Goal: Find specific page/section: Find specific page/section

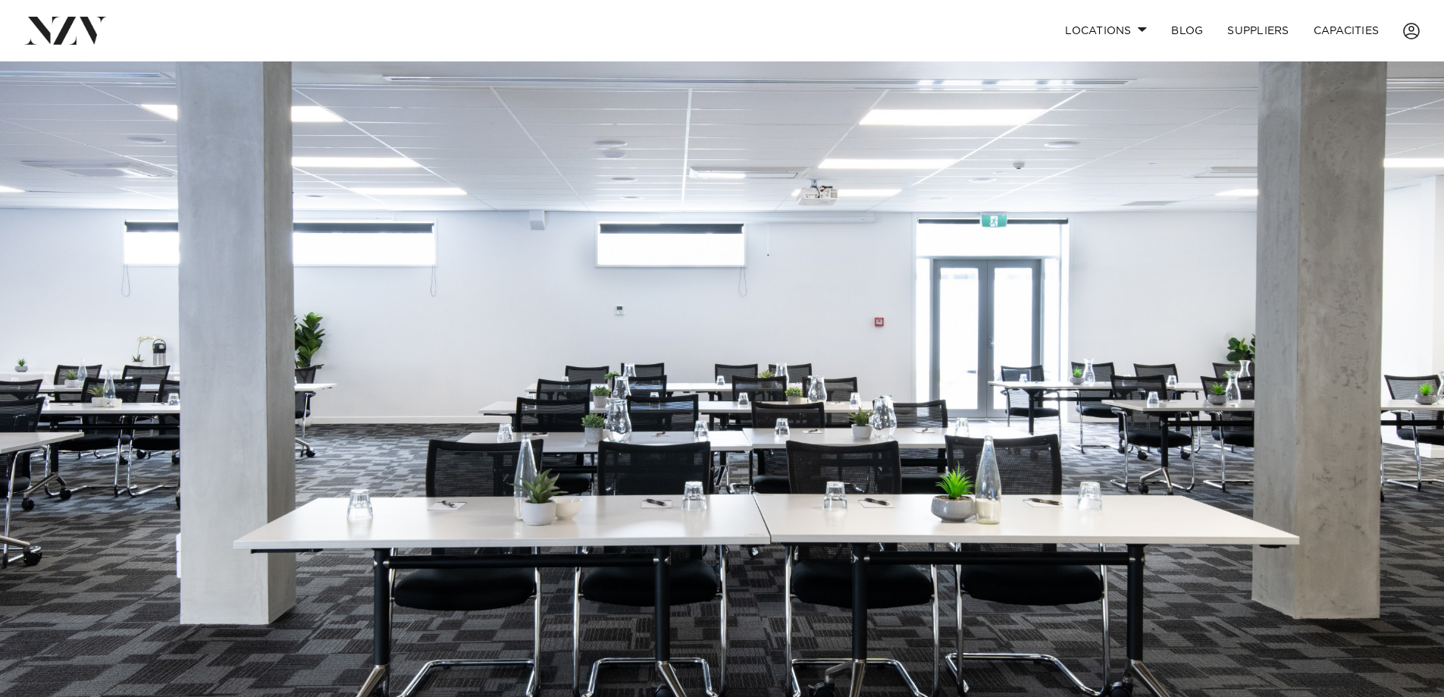
click at [835, 264] on img at bounding box center [722, 399] width 1444 height 677
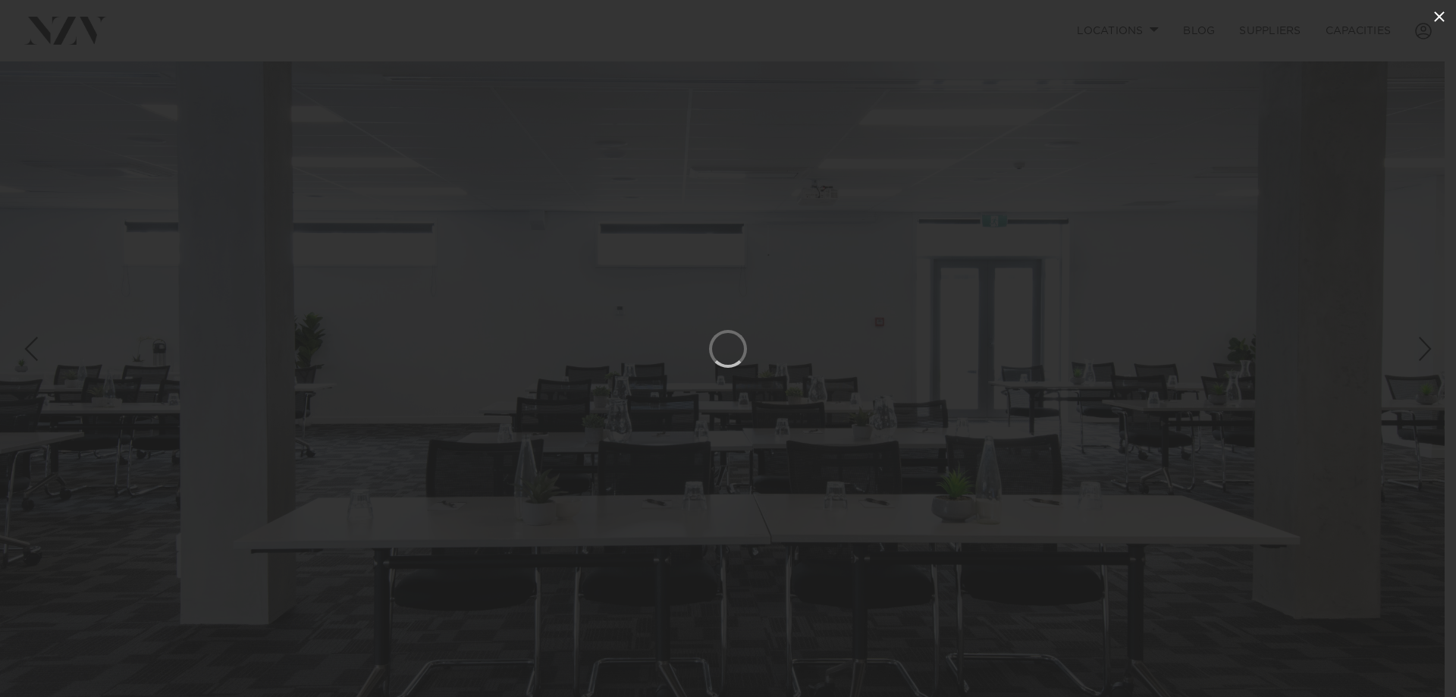
click at [1441, 17] on icon at bounding box center [1439, 16] width 11 height 11
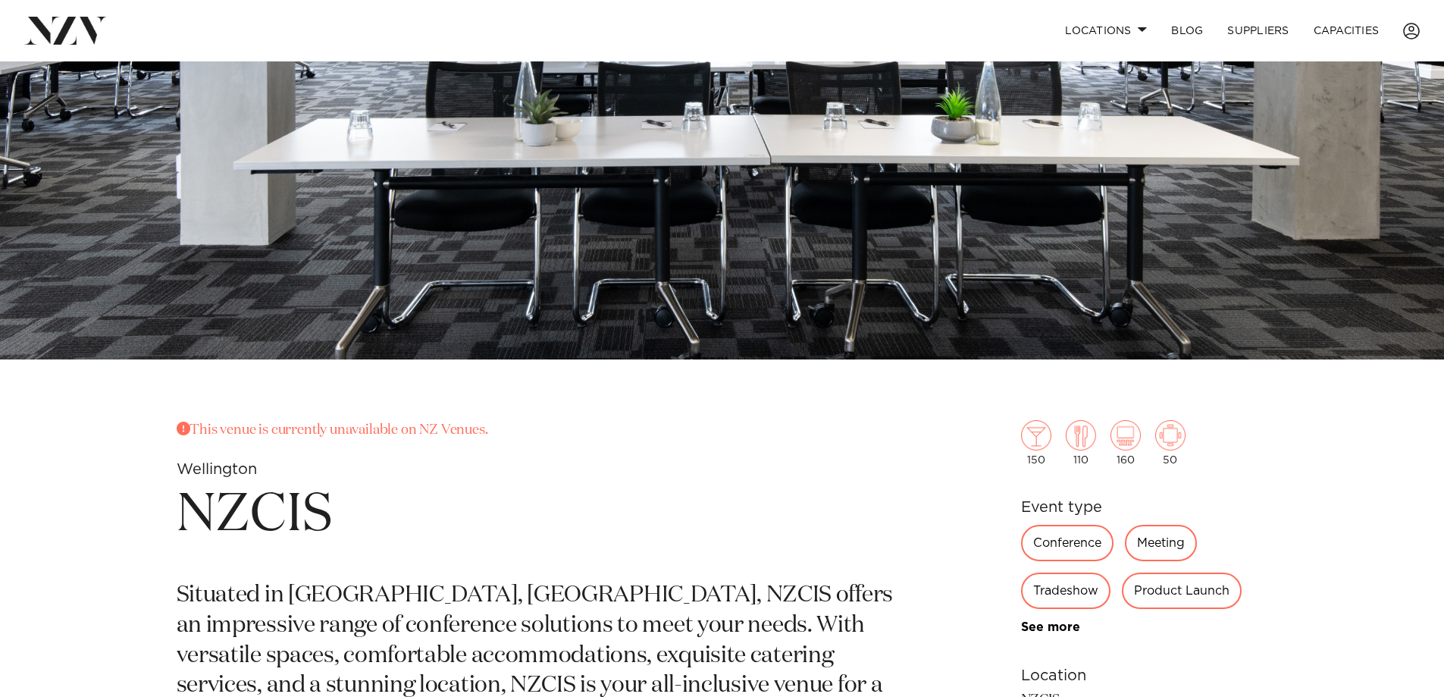
scroll to position [758, 0]
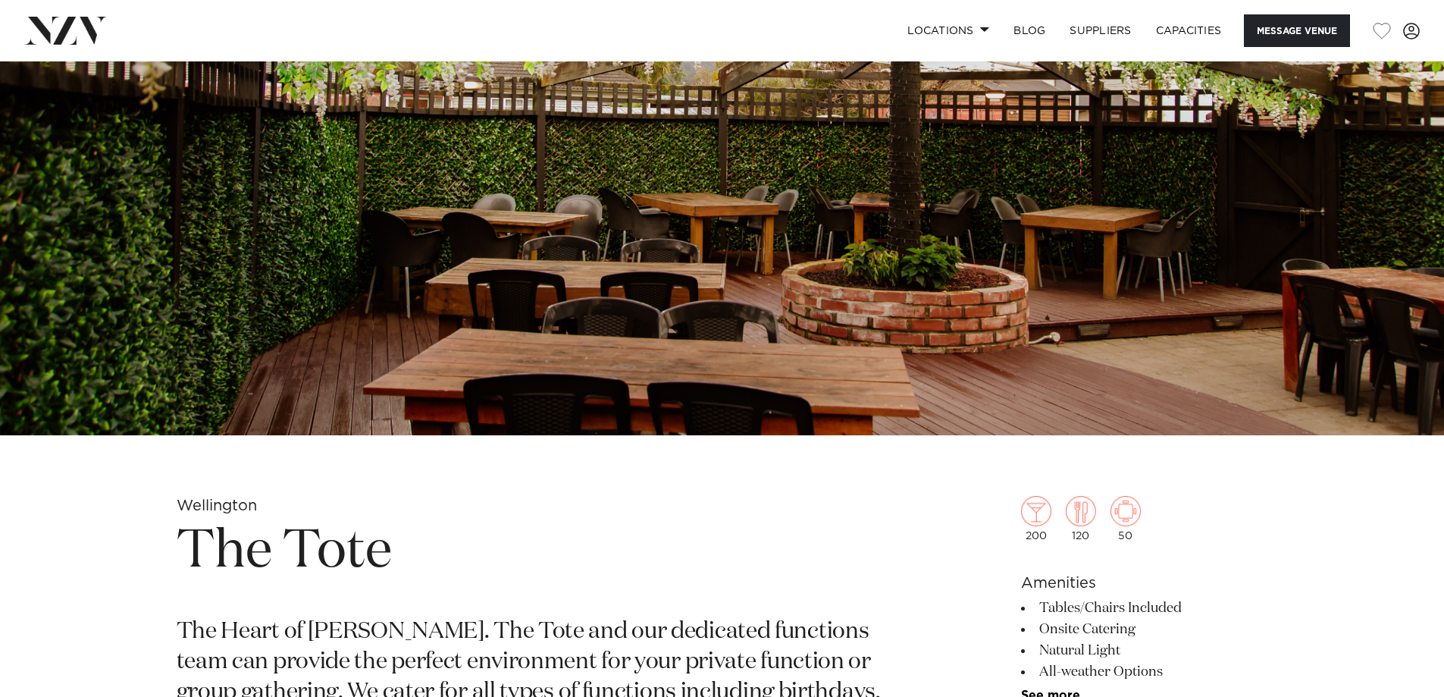
scroll to position [682, 0]
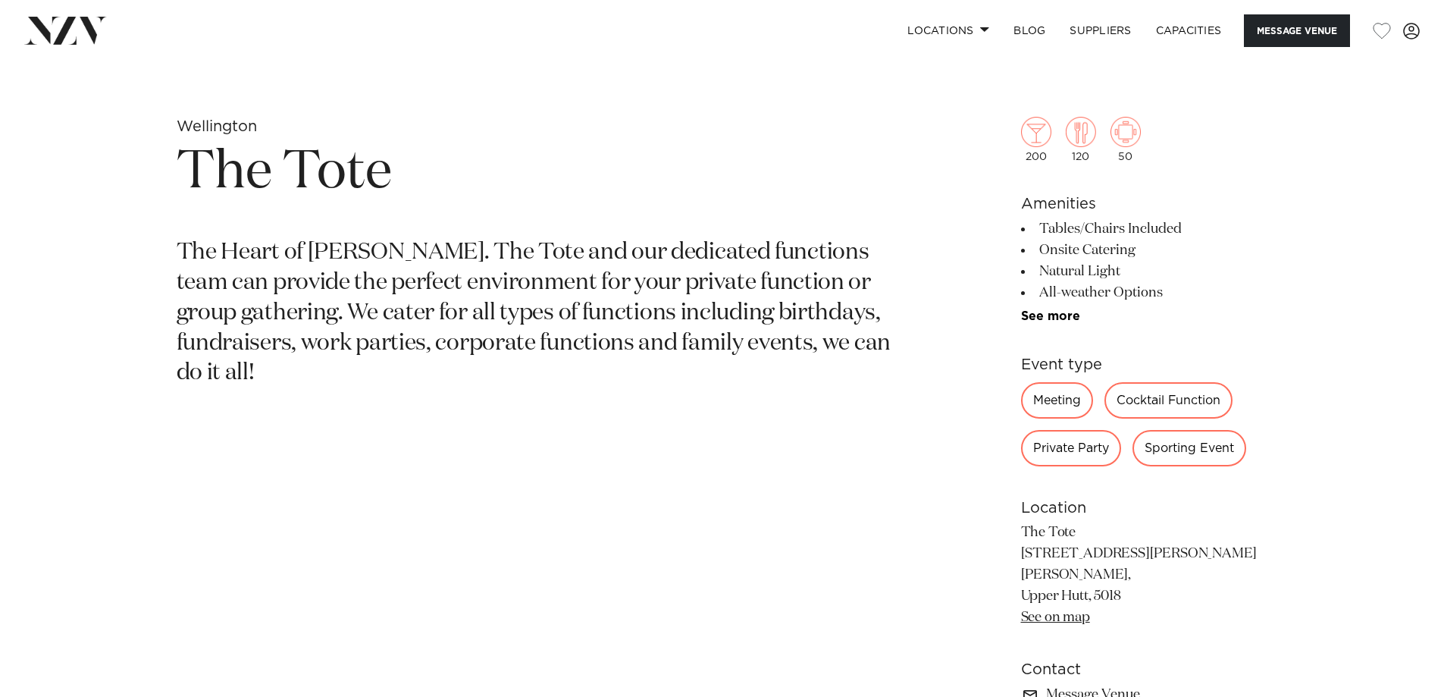
click at [1074, 454] on div "Private Party" at bounding box center [1071, 448] width 100 height 36
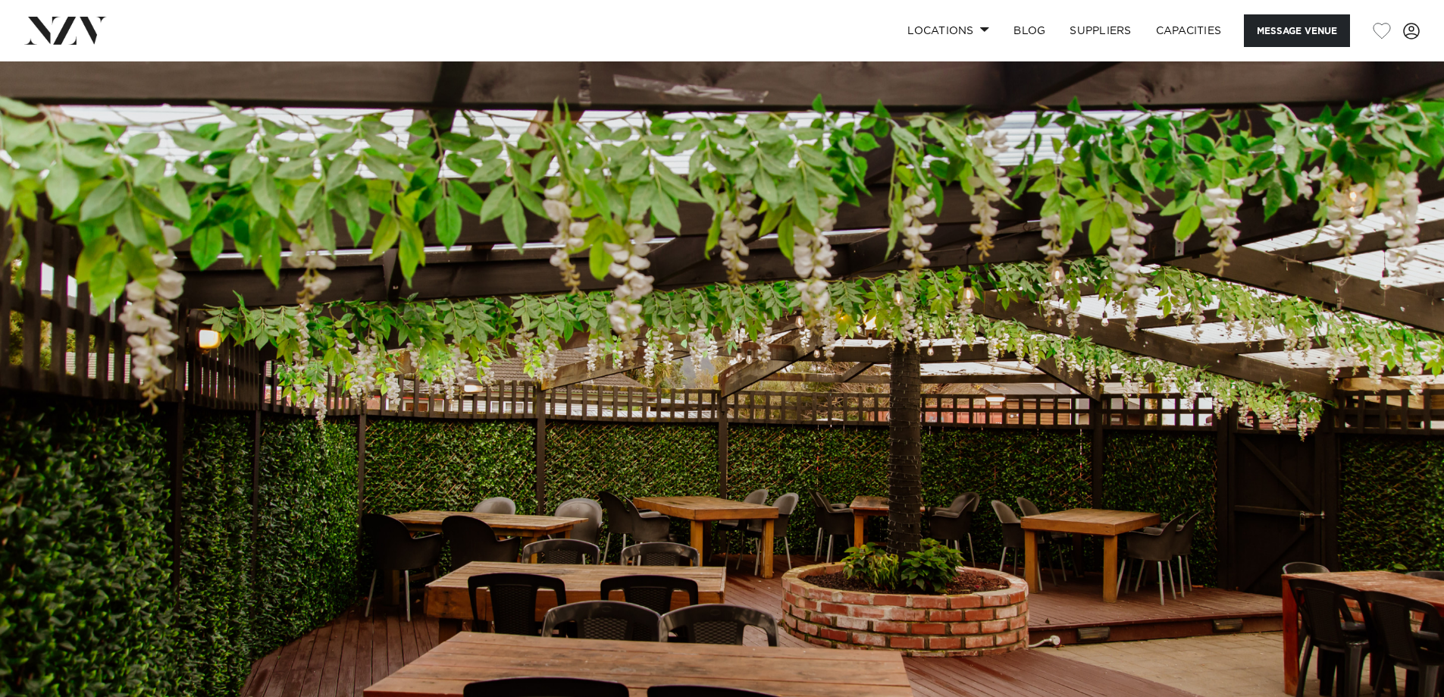
scroll to position [227, 0]
